Goal: Transaction & Acquisition: Purchase product/service

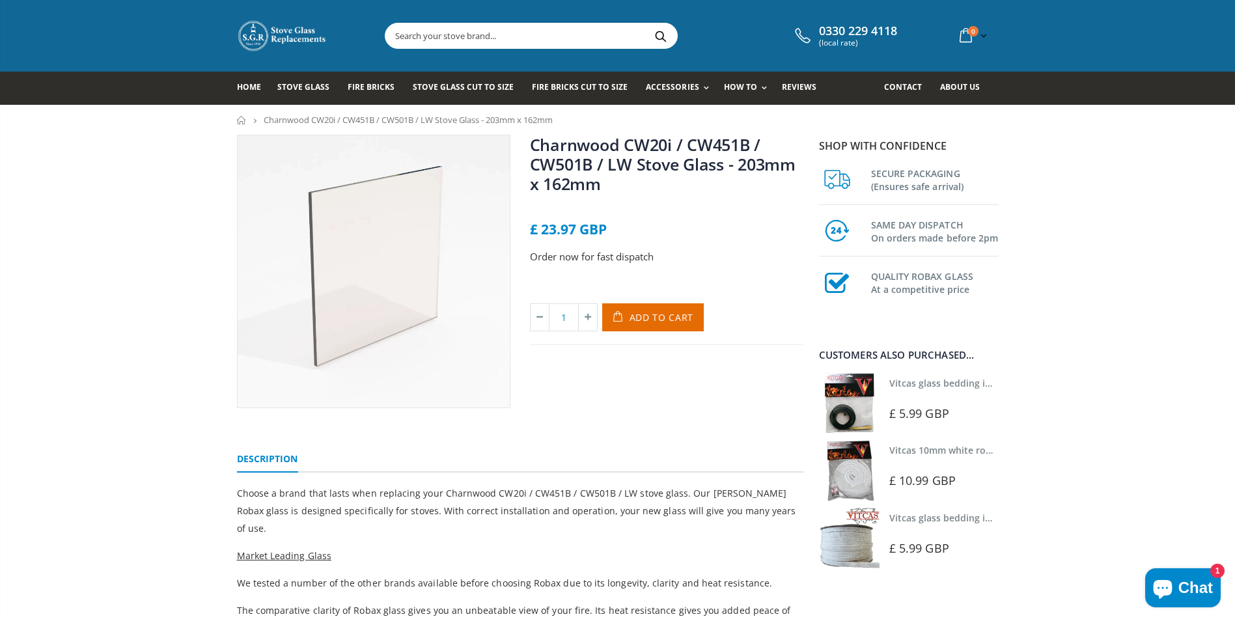
scroll to position [16, 0]
click at [839, 422] on img at bounding box center [849, 403] width 61 height 61
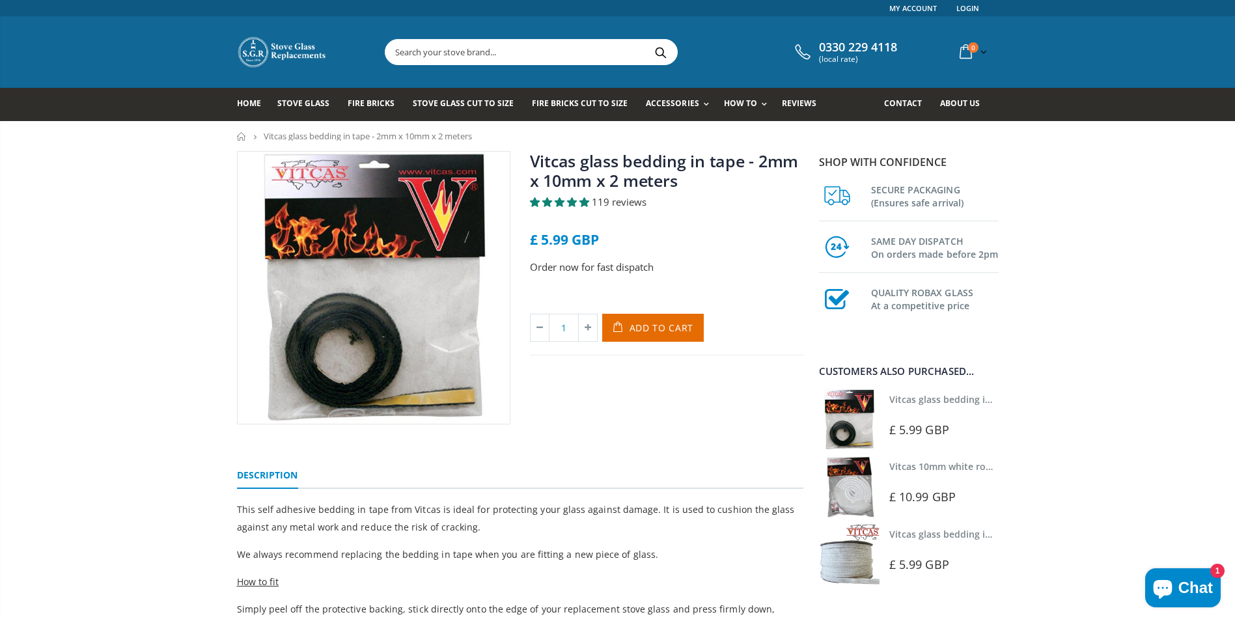
click at [859, 494] on img at bounding box center [849, 486] width 61 height 61
